Goal: Task Accomplishment & Management: Manage account settings

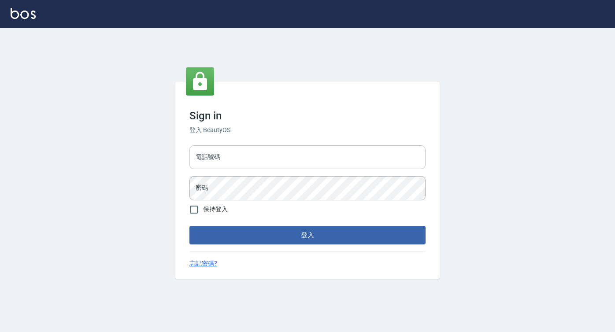
click at [236, 161] on input "電話號碼" at bounding box center [307, 157] width 236 height 24
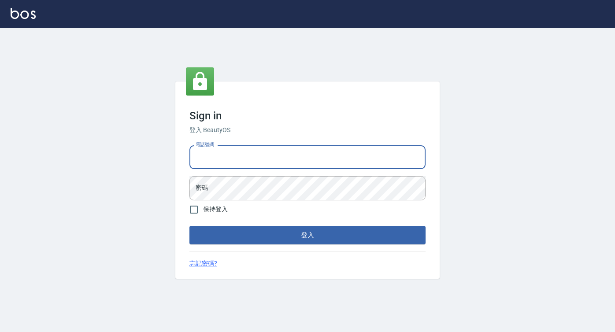
type input "0931530575"
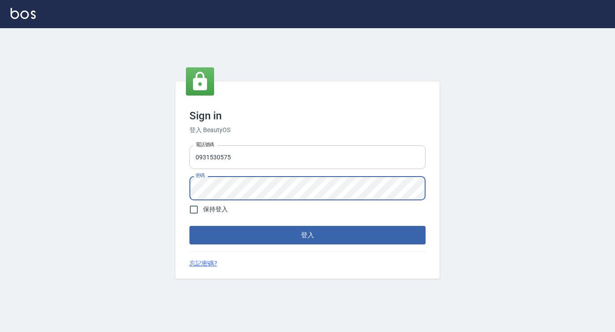
click at [189, 226] on button "登入" at bounding box center [307, 235] width 236 height 18
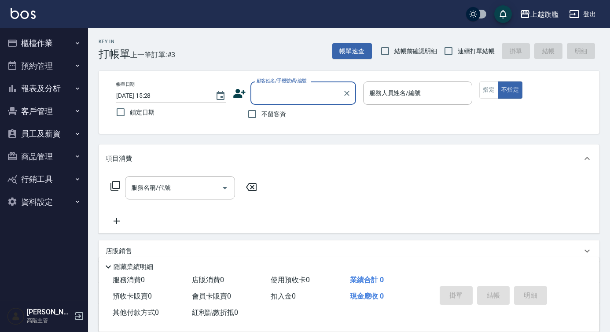
click at [56, 136] on button "員工及薪資" at bounding box center [44, 133] width 81 height 23
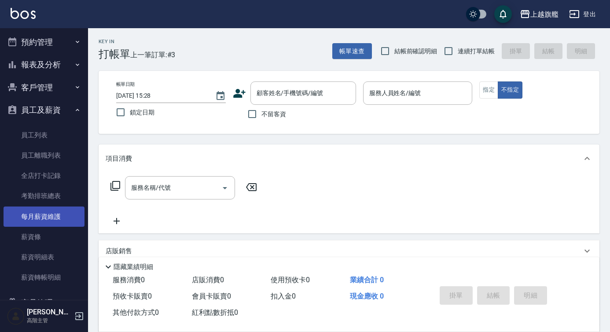
scroll to position [31, 0]
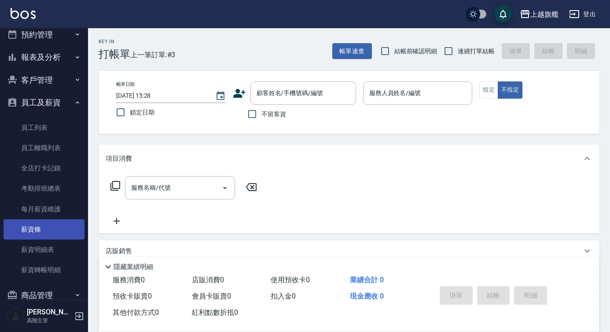
click at [71, 236] on link "薪資條" at bounding box center [44, 229] width 81 height 20
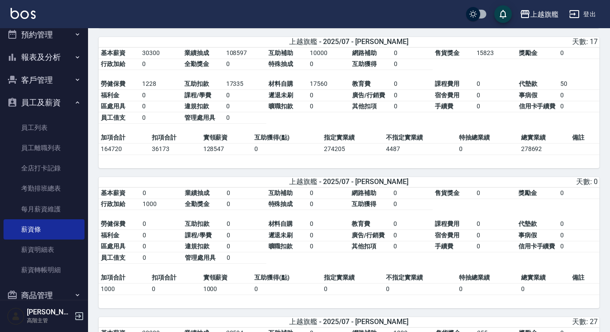
scroll to position [727, 0]
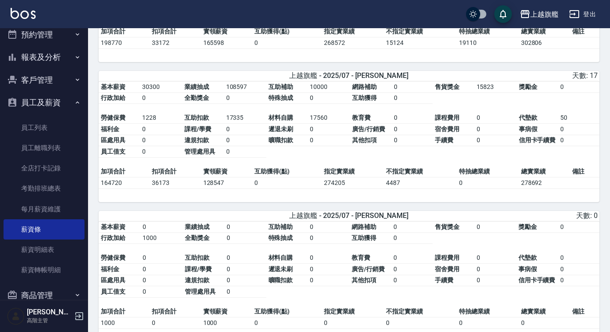
click at [27, 107] on button "員工及薪資" at bounding box center [44, 102] width 81 height 23
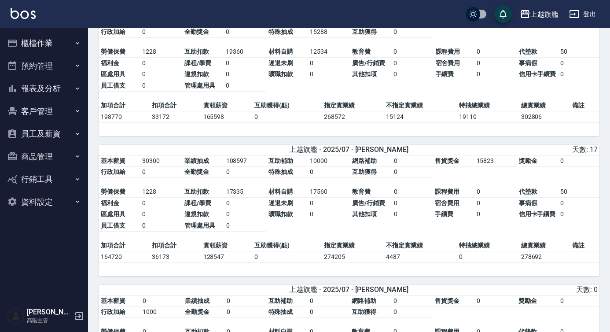
scroll to position [652, 0]
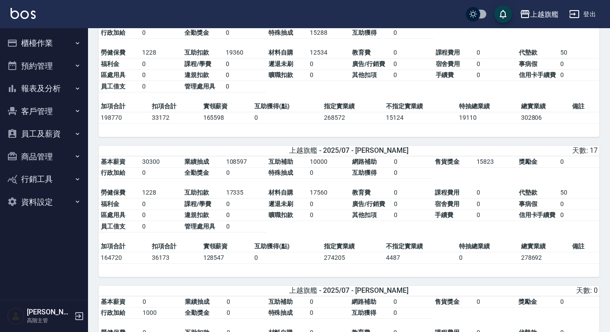
click at [536, 156] on hr at bounding box center [349, 156] width 501 height 0
drag, startPoint x: 517, startPoint y: 267, endPoint x: 536, endPoint y: 263, distance: 19.8
click at [536, 263] on tr "164720 36173 128547 0 274205 4487 0 278692" at bounding box center [349, 257] width 501 height 11
click at [536, 263] on td "278692" at bounding box center [544, 257] width 51 height 11
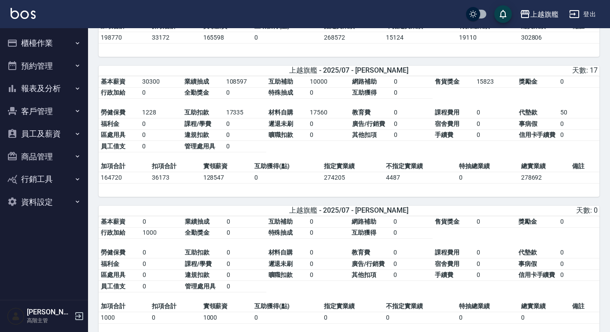
scroll to position [687, 0]
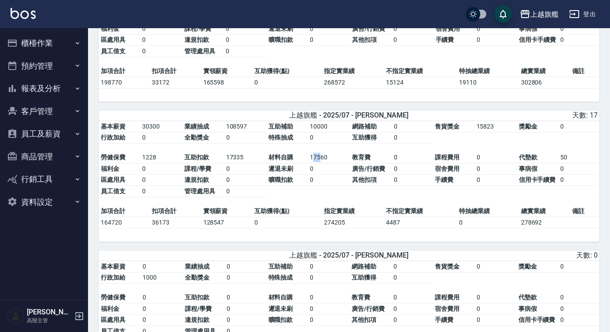
drag, startPoint x: 314, startPoint y: 163, endPoint x: 321, endPoint y: 162, distance: 7.3
click at [321, 162] on td "17560" at bounding box center [329, 157] width 42 height 11
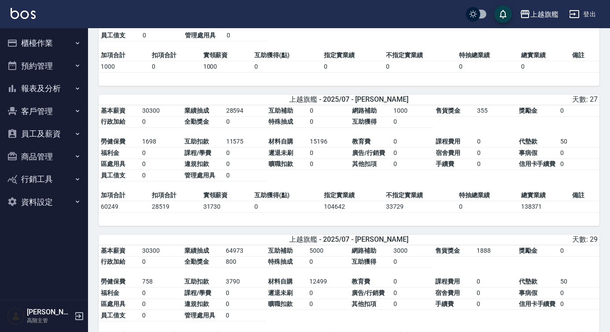
scroll to position [985, 0]
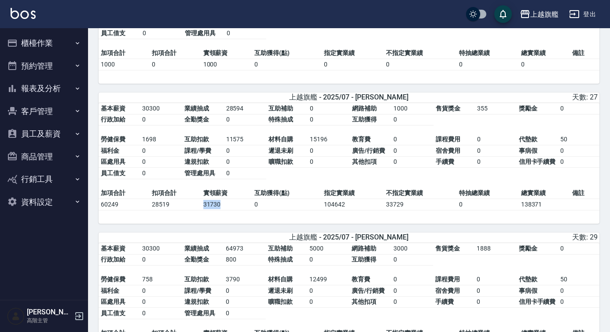
drag, startPoint x: 202, startPoint y: 209, endPoint x: 220, endPoint y: 209, distance: 18.5
click at [220, 209] on td "31730" at bounding box center [226, 204] width 51 height 11
drag, startPoint x: 229, startPoint y: 148, endPoint x: 238, endPoint y: 148, distance: 8.8
click at [238, 145] on td "11575" at bounding box center [245, 139] width 42 height 11
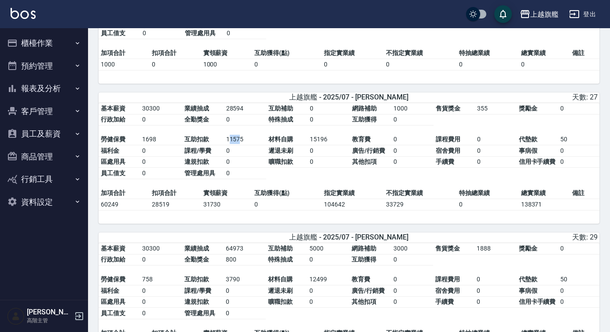
click at [238, 145] on td "11575" at bounding box center [245, 139] width 42 height 11
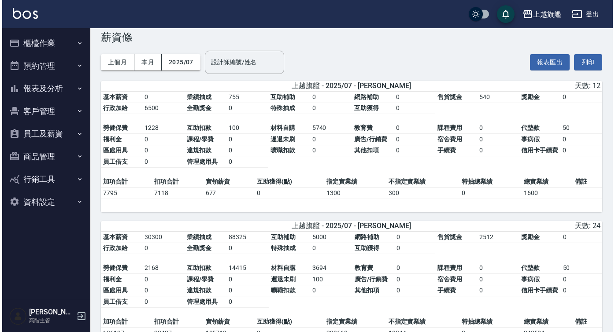
scroll to position [0, 0]
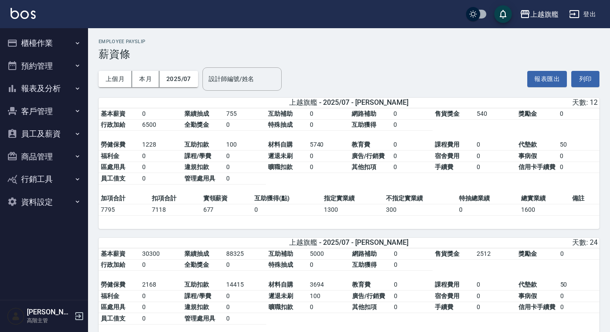
click at [573, 13] on icon "button" at bounding box center [574, 14] width 11 height 11
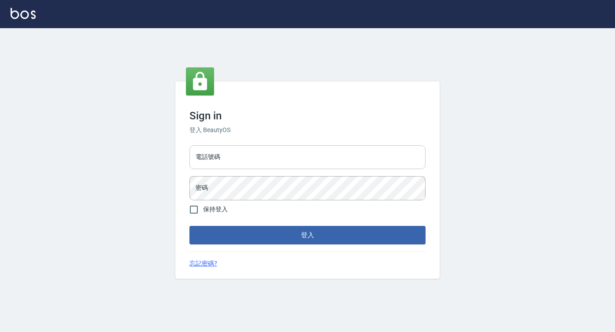
click at [235, 159] on input "電話號碼" at bounding box center [307, 157] width 236 height 24
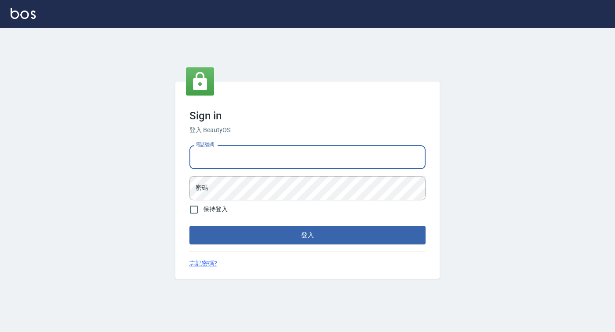
type input "0422271378"
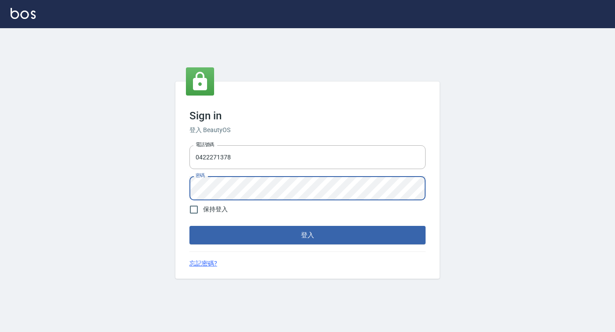
click at [189, 226] on button "登入" at bounding box center [307, 235] width 236 height 18
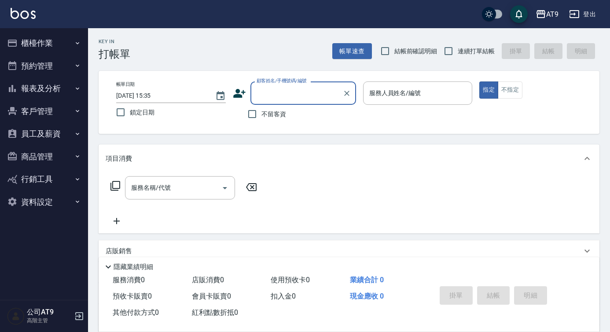
click at [55, 122] on button "員工及薪資" at bounding box center [44, 133] width 81 height 23
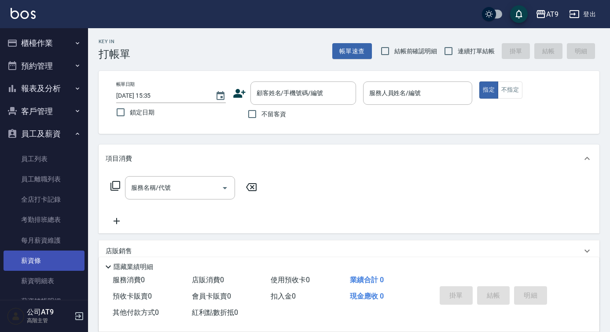
click at [40, 256] on link "薪資條" at bounding box center [44, 261] width 81 height 20
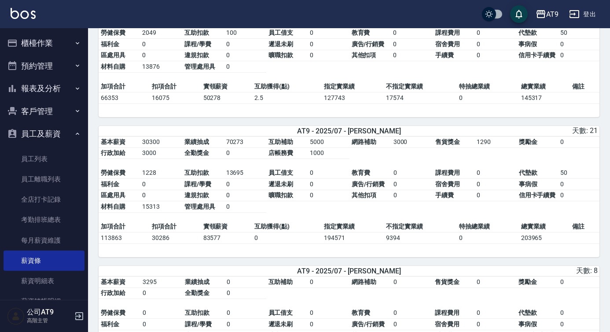
scroll to position [394, 0]
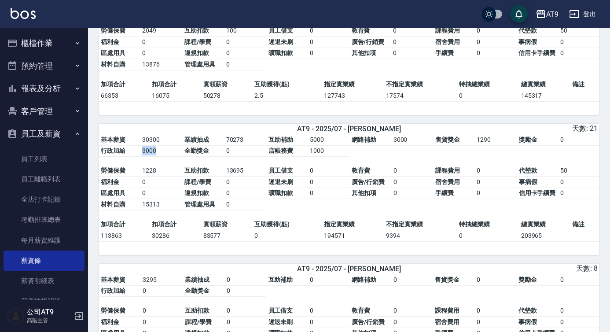
drag, startPoint x: 140, startPoint y: 156, endPoint x: 162, endPoint y: 157, distance: 21.2
click at [162, 156] on td "3000" at bounding box center [161, 150] width 42 height 11
click at [133, 151] on td "行政加給" at bounding box center [119, 150] width 41 height 11
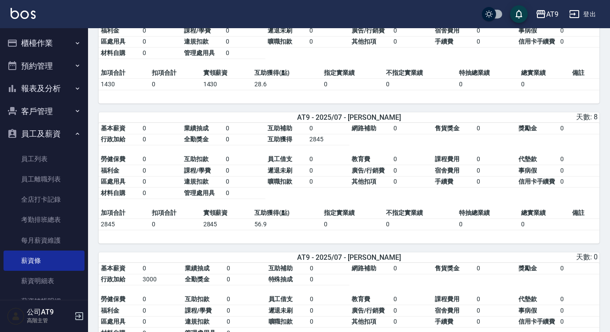
scroll to position [1152, 0]
